Goal: Task Accomplishment & Management: Complete application form

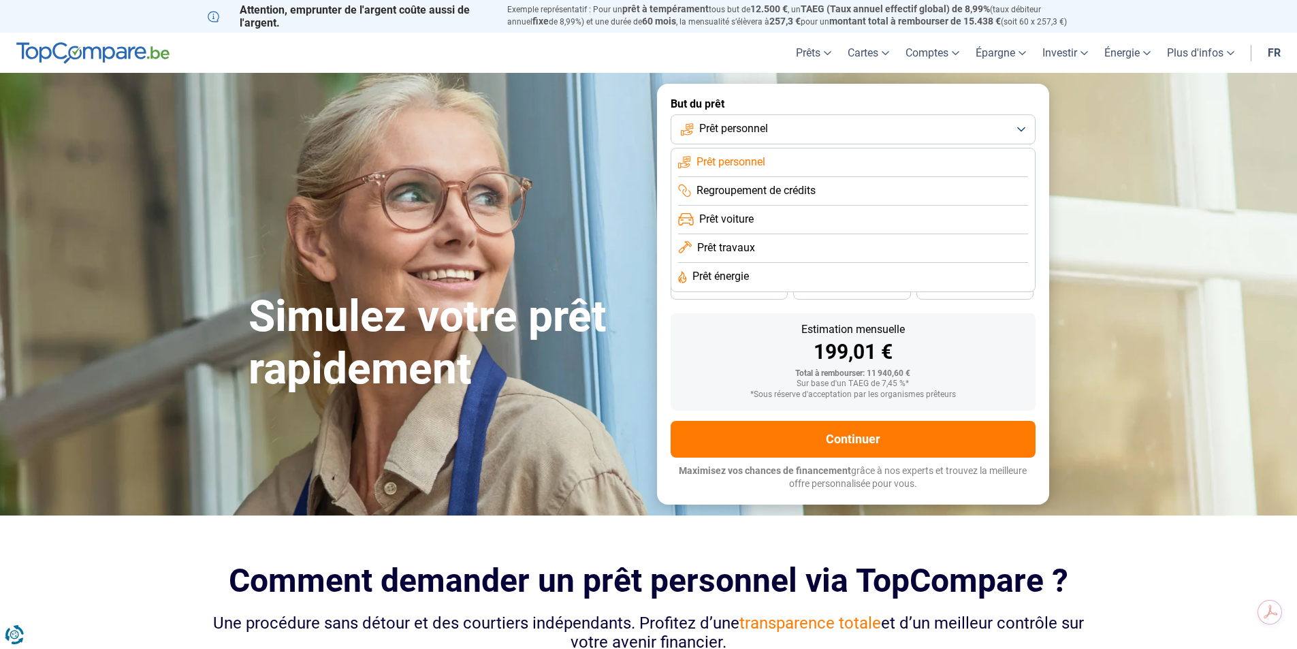
click at [756, 222] on li "Prêt voiture" at bounding box center [853, 220] width 350 height 29
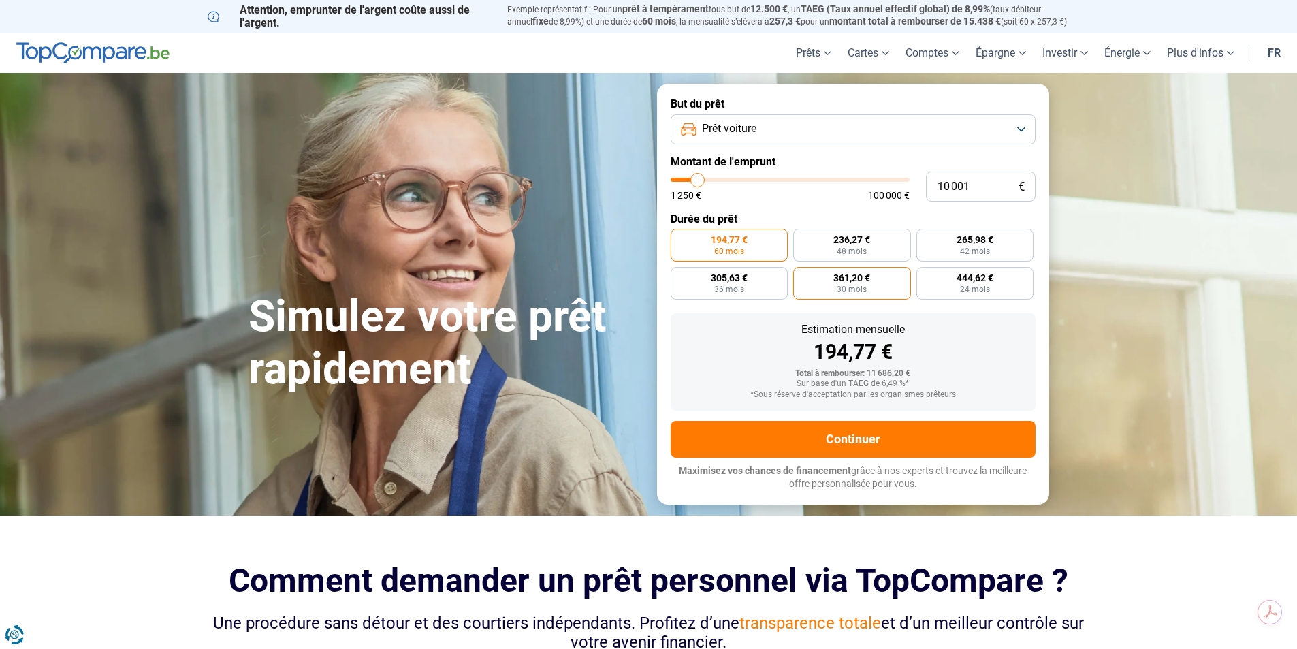
click at [852, 274] on span "361,20 €" at bounding box center [851, 278] width 37 height 10
click at [802, 274] on input "361,20 € 30 mois" at bounding box center [797, 271] width 9 height 9
radio input "true"
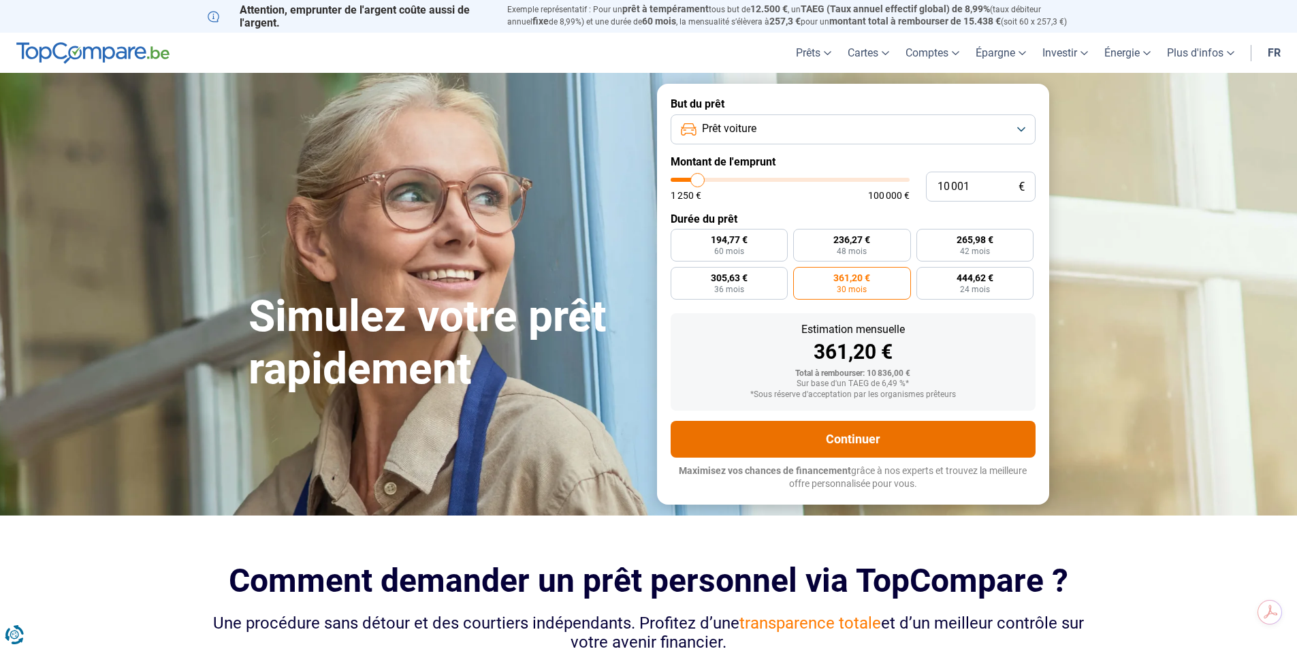
click at [890, 434] on button "Continuer" at bounding box center [853, 439] width 365 height 37
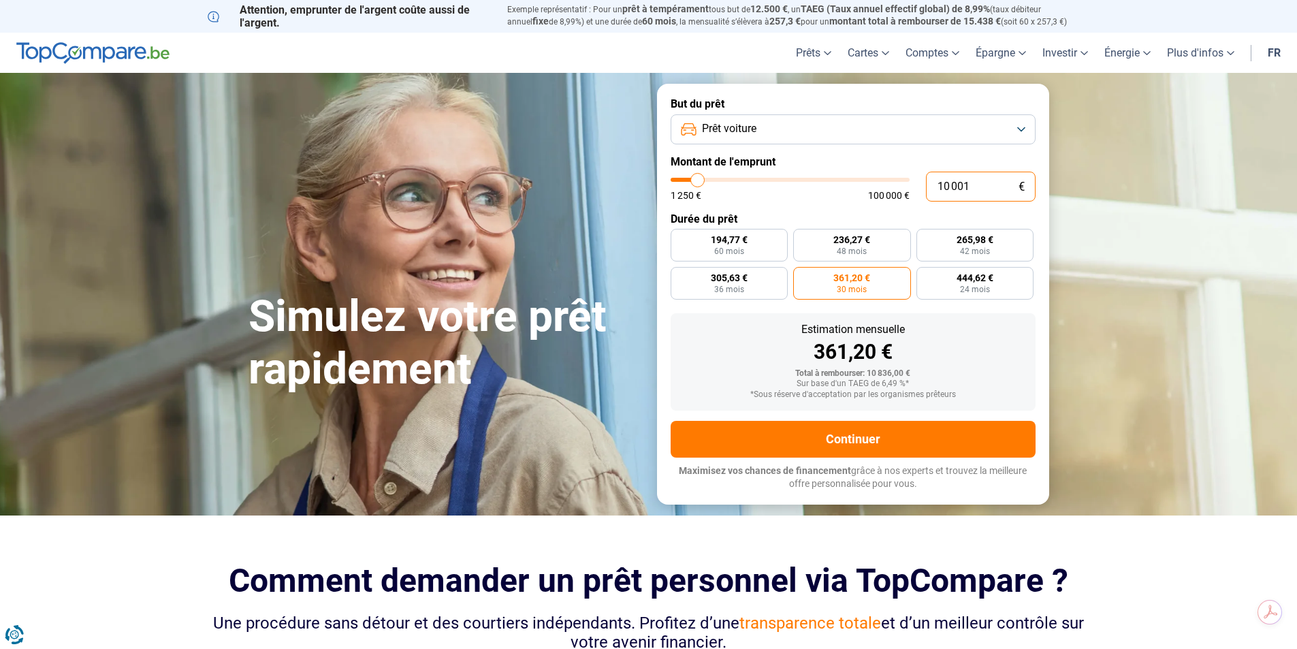
click at [974, 182] on input "10 001" at bounding box center [981, 187] width 110 height 30
drag, startPoint x: 974, startPoint y: 182, endPoint x: 839, endPoint y: 172, distance: 135.8
click at [839, 172] on div "10 001 € 1 250 € 100 000 €" at bounding box center [853, 187] width 365 height 30
type input "10000"
radio input "true"
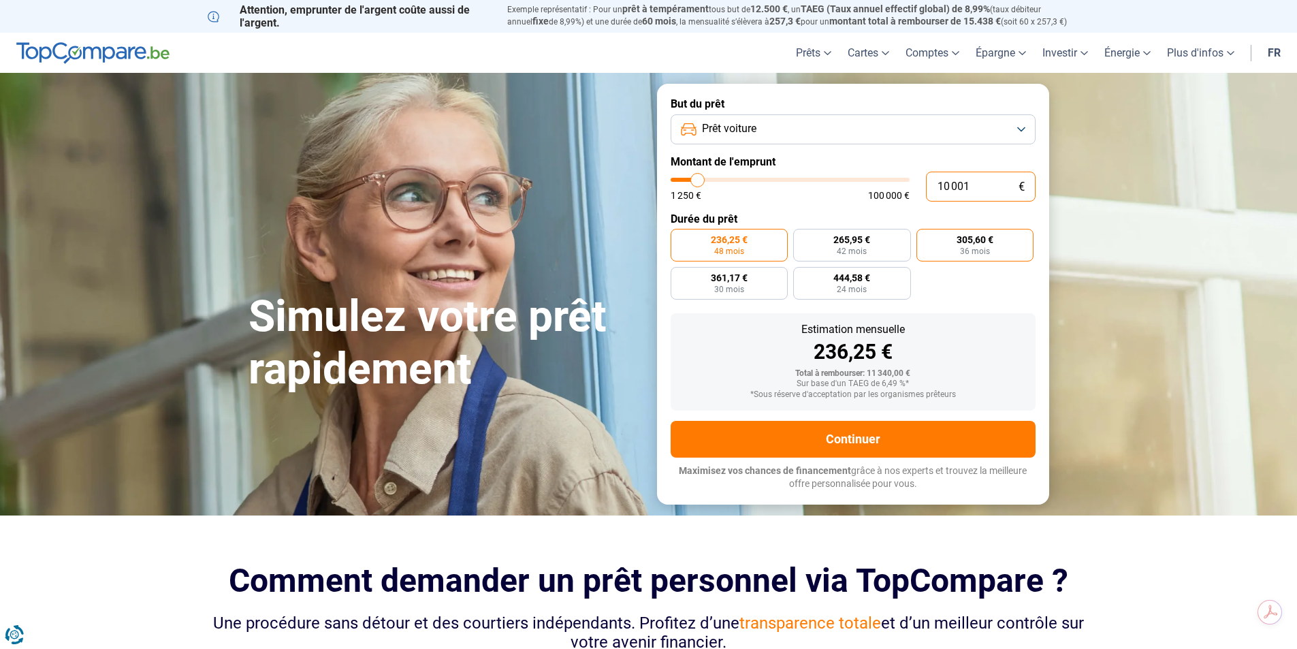
type input "1"
type input "1250"
type input "17"
type input "1250"
type input "170"
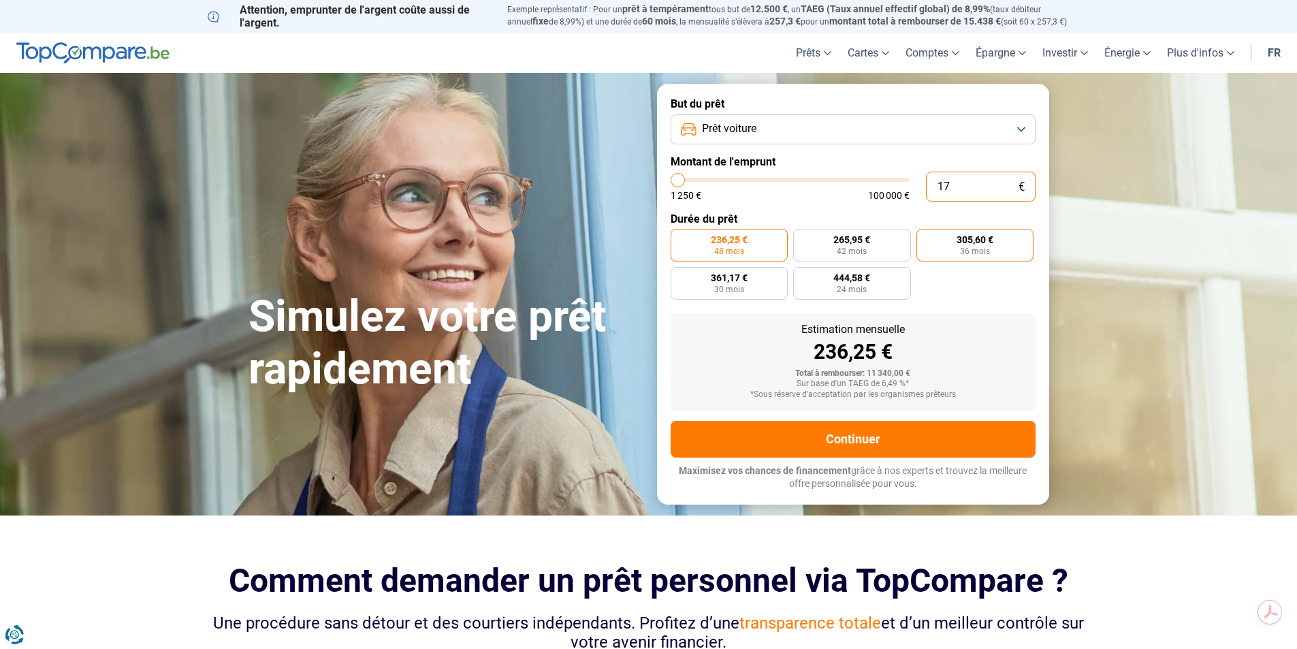
type input "1250"
type input "1 700"
type input "1750"
type input "17 000"
type input "17000"
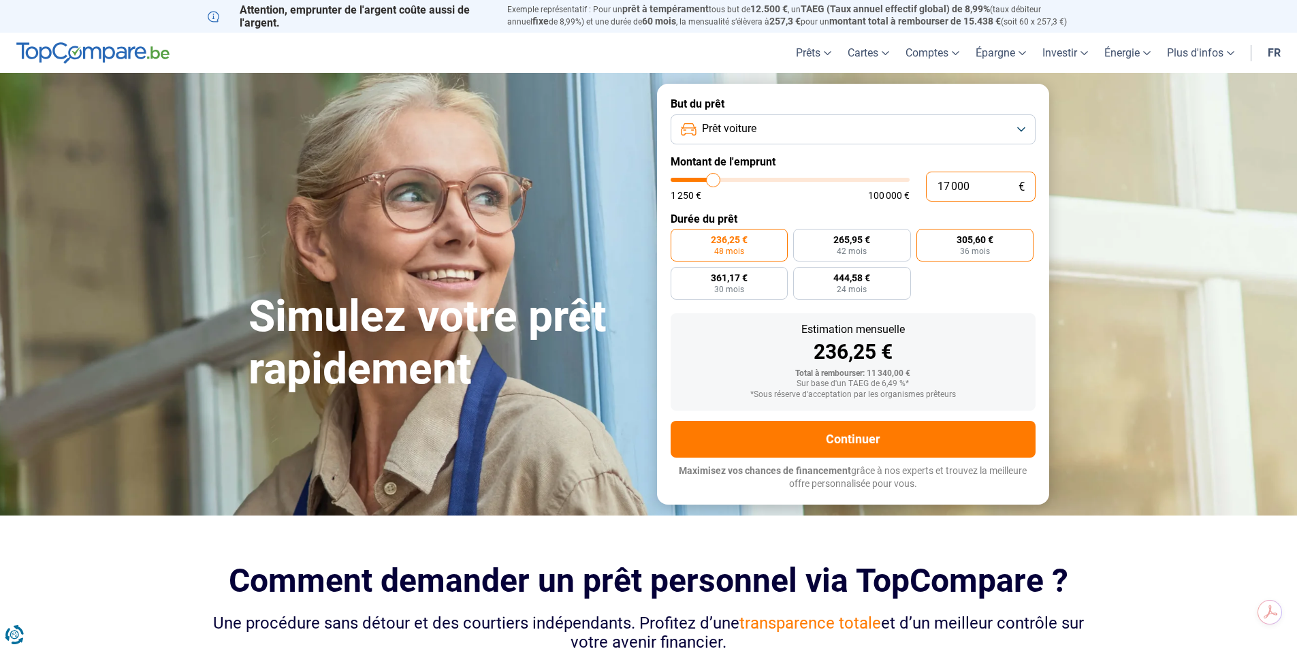
radio input "false"
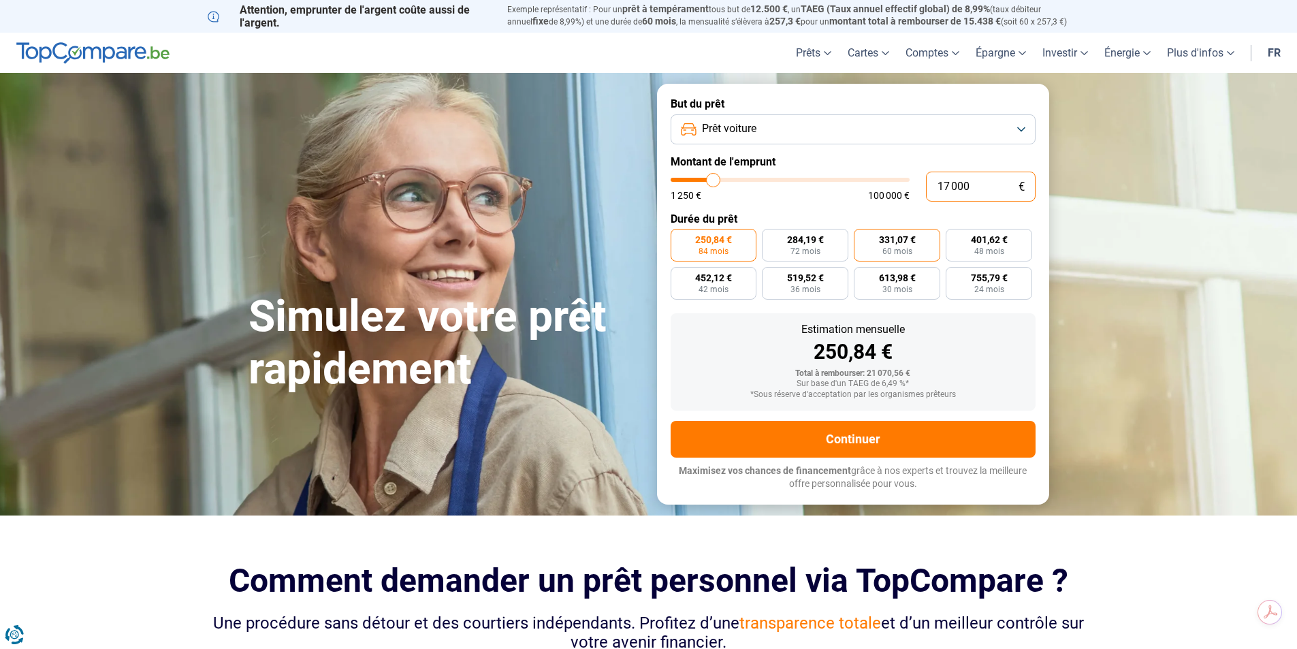
type input "17 000"
click at [912, 248] on span "60 mois" at bounding box center [897, 251] width 30 height 8
click at [863, 238] on input "331,07 € 60 mois" at bounding box center [858, 233] width 9 height 9
radio input "true"
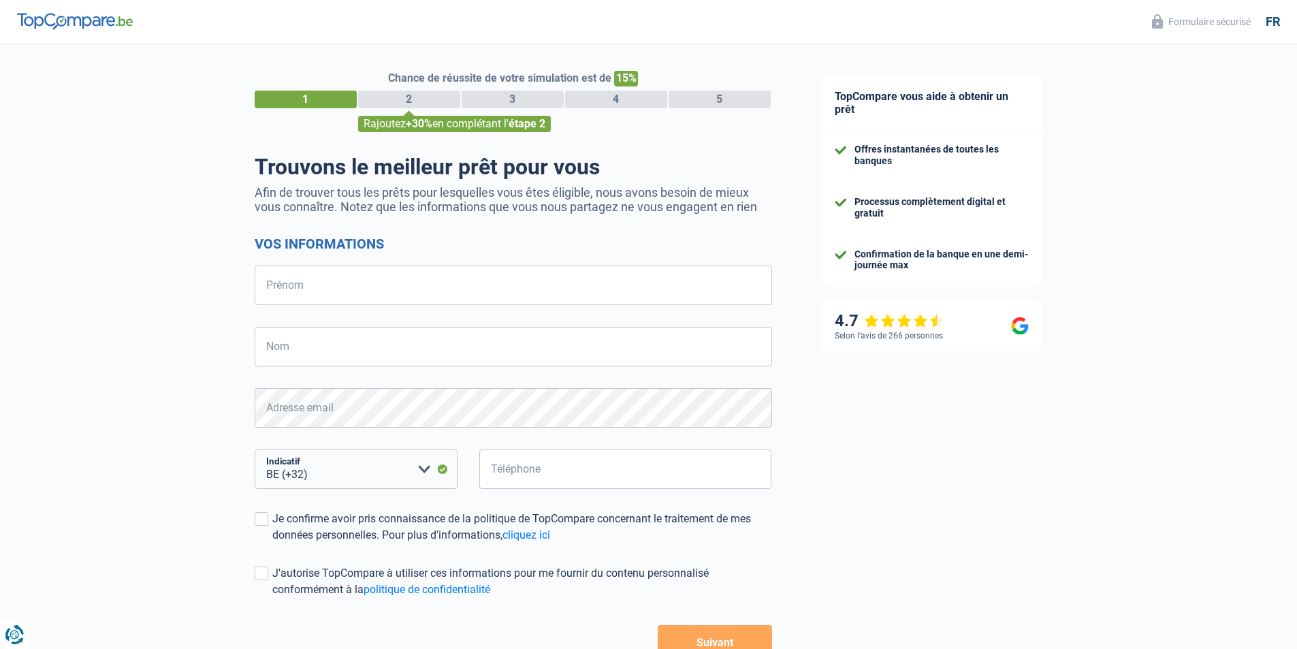
select select "32"
